Goal: Task Accomplishment & Management: Use online tool/utility

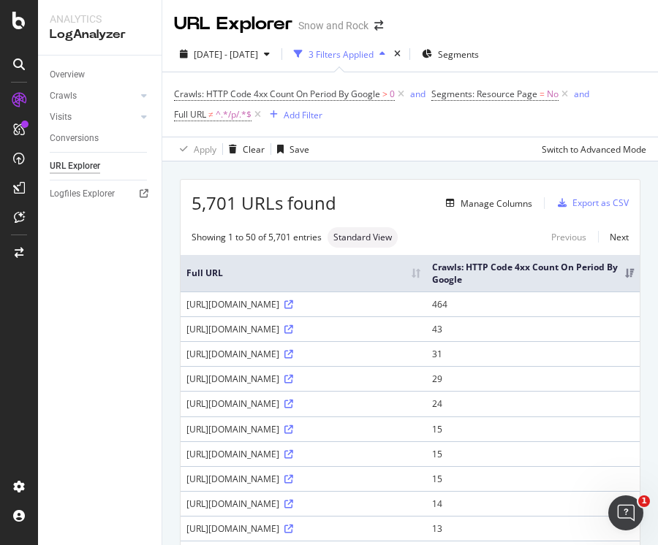
scroll to position [178, 0]
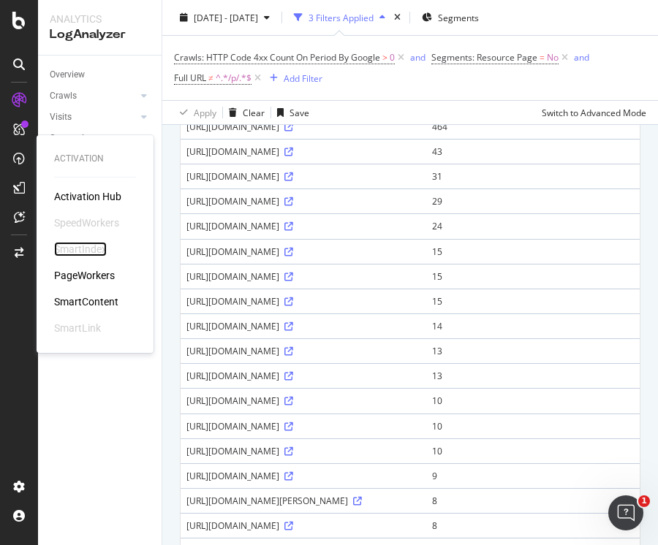
click at [94, 246] on div "SmartIndex" at bounding box center [80, 249] width 53 height 15
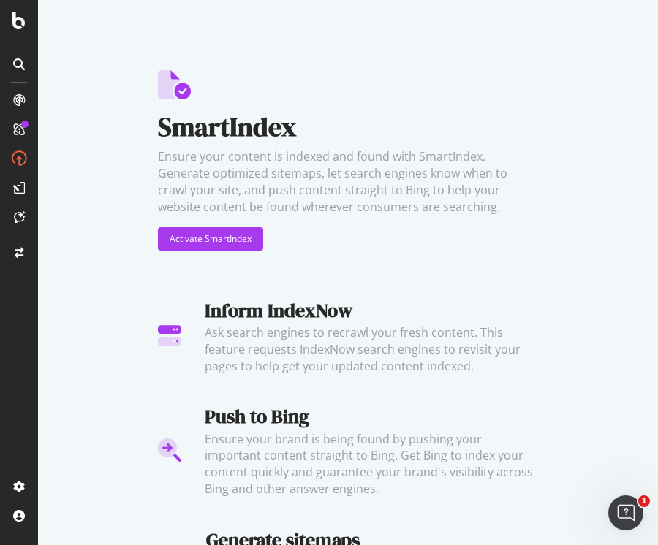
click at [358, 140] on div "SmartIndex" at bounding box center [348, 126] width 380 height 37
click at [205, 243] on div "Activate SmartIndex" at bounding box center [211, 239] width 82 height 12
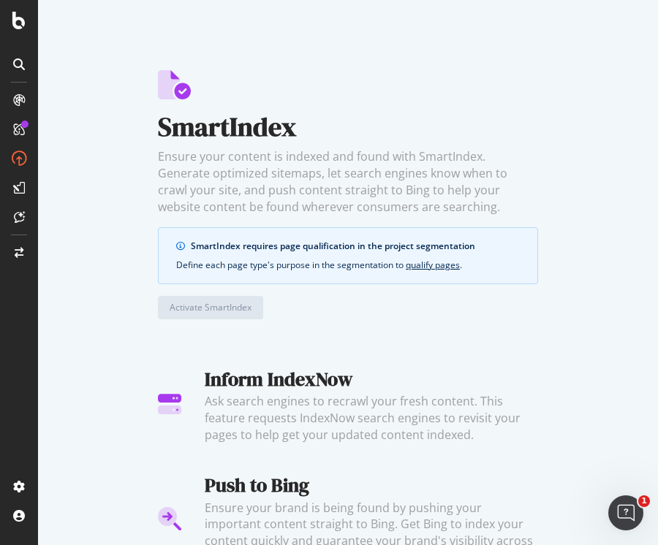
click at [199, 129] on div "SmartIndex" at bounding box center [348, 126] width 380 height 37
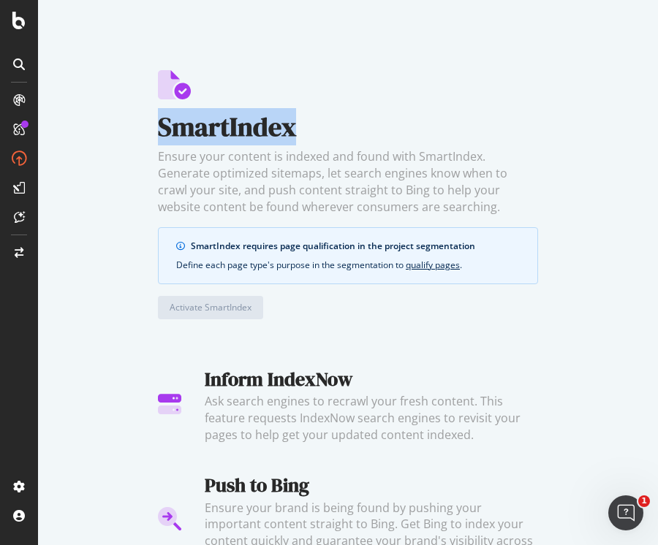
click at [199, 129] on div "SmartIndex" at bounding box center [348, 126] width 380 height 37
copy div "SmartIndex"
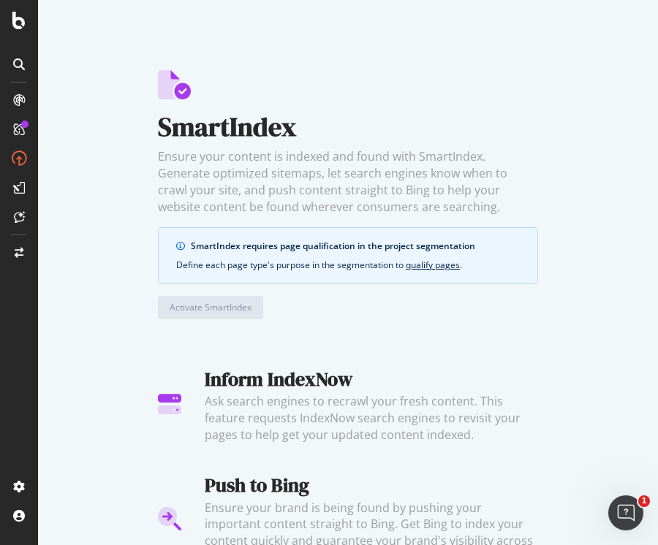
click at [370, 336] on div "SmartIndex Ensure your content is indexed and found with SmartIndex. Generate o…" at bounding box center [348, 212] width 380 height 284
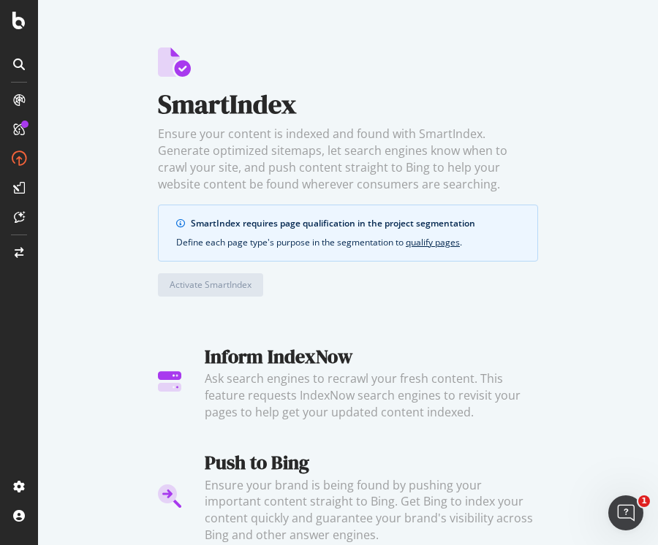
scroll to position [146, 0]
